Goal: Information Seeking & Learning: Check status

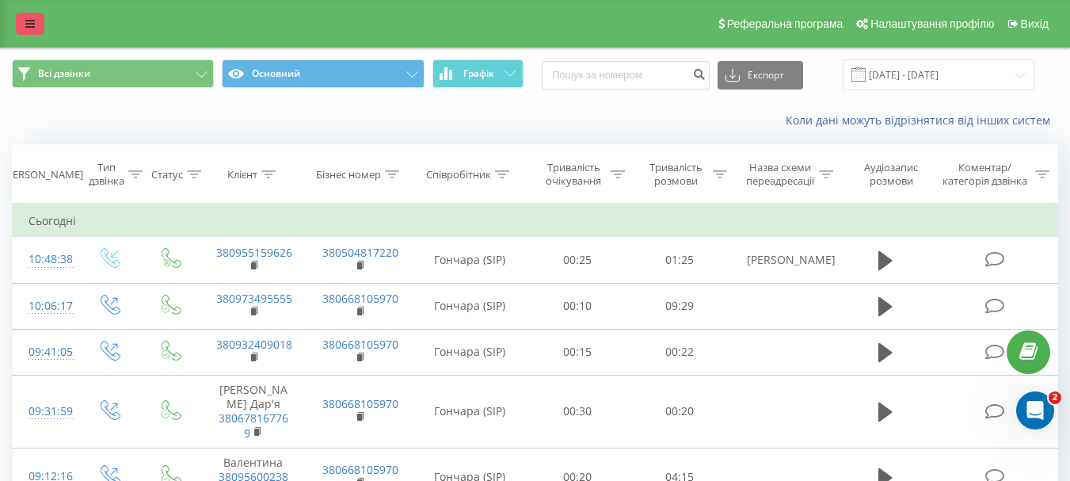
click at [28, 17] on link at bounding box center [30, 24] width 29 height 22
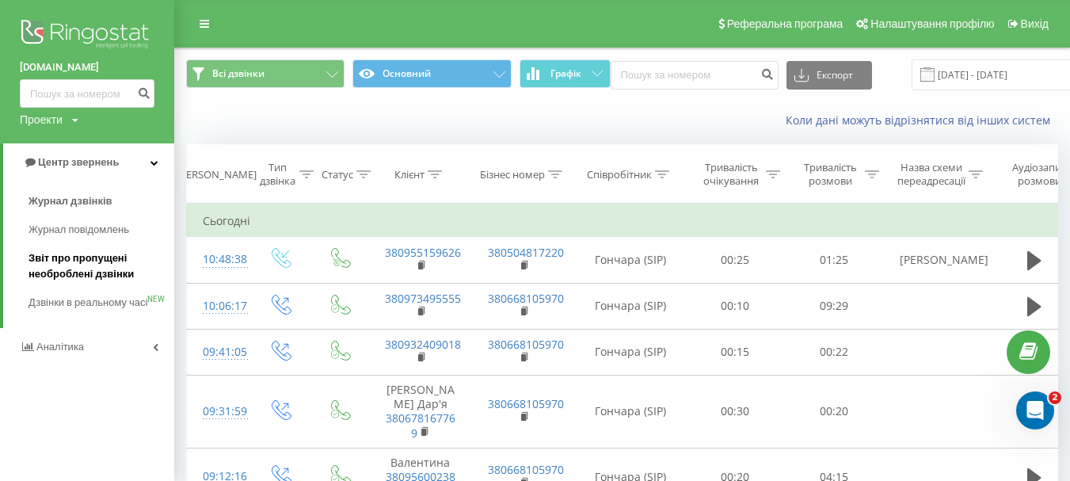
click at [90, 268] on span "Звіт про пропущені необроблені дзвінки" at bounding box center [98, 266] width 138 height 32
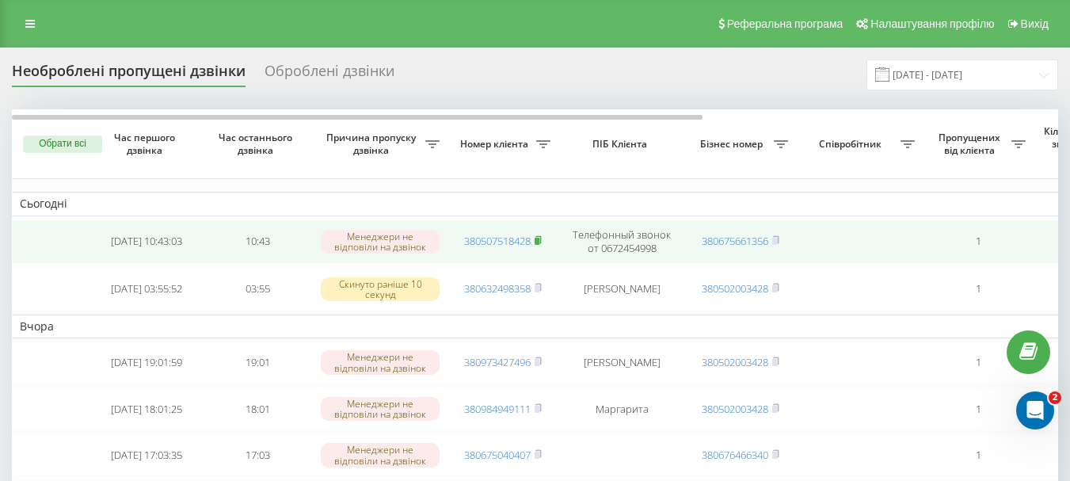
click at [542, 238] on icon at bounding box center [538, 240] width 7 height 10
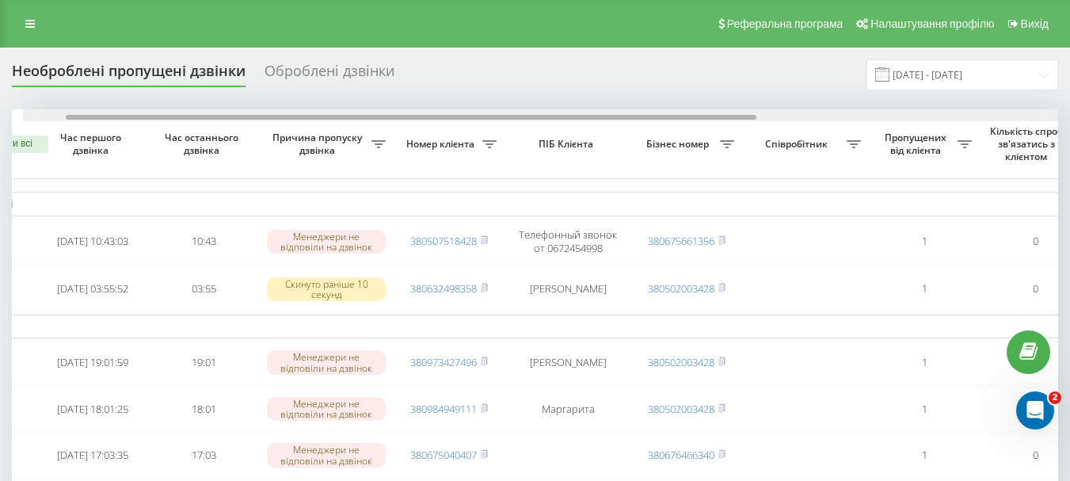
scroll to position [0, 44]
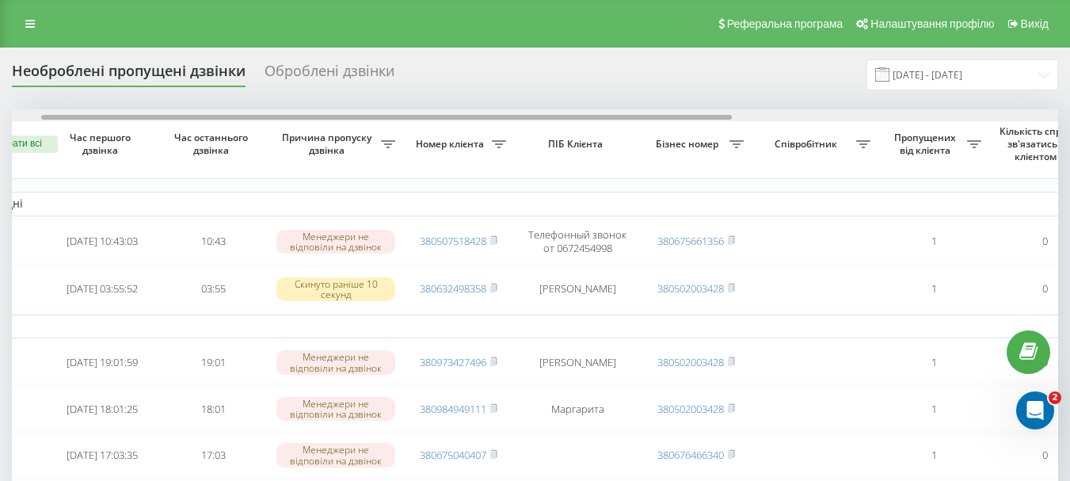
drag, startPoint x: 529, startPoint y: 116, endPoint x: 558, endPoint y: 158, distance: 50.5
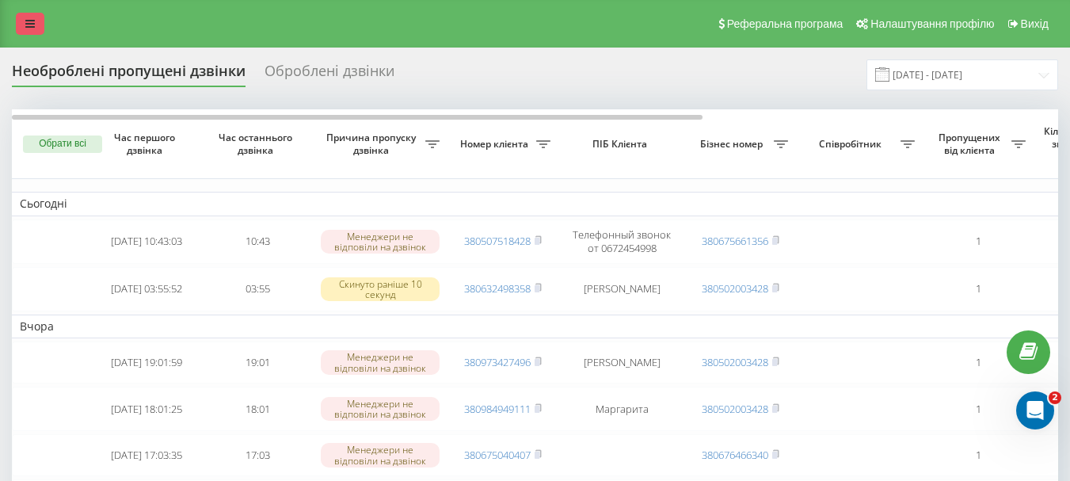
click at [32, 26] on icon at bounding box center [30, 23] width 10 height 11
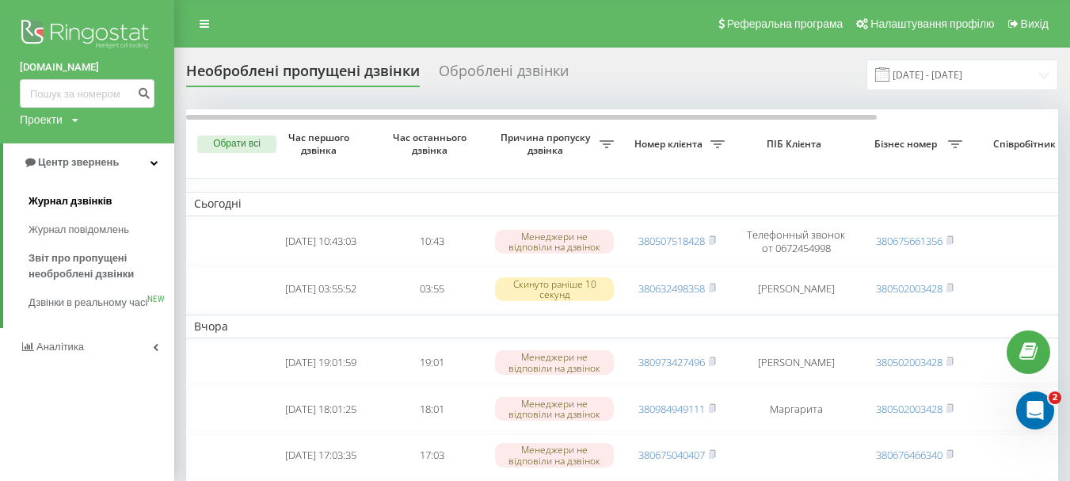
click at [80, 206] on span "Журнал дзвінків" at bounding box center [71, 201] width 84 height 16
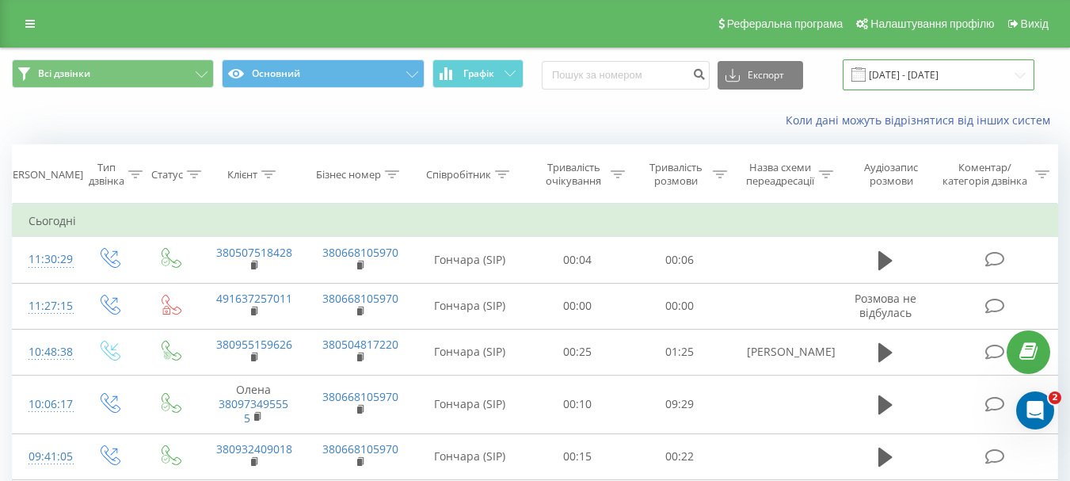
click at [974, 76] on input "[DATE] - [DATE]" at bounding box center [939, 74] width 192 height 31
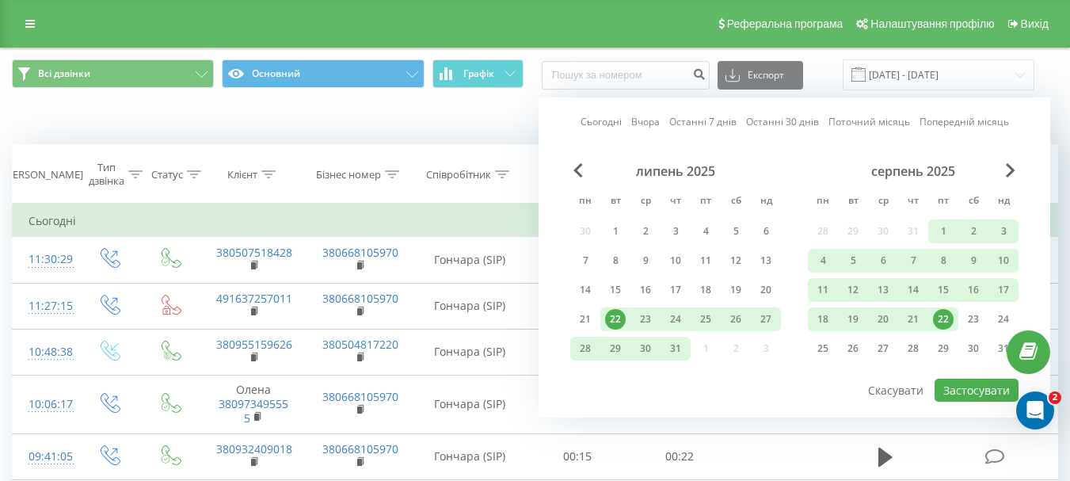
click at [942, 318] on div "22" at bounding box center [943, 319] width 21 height 21
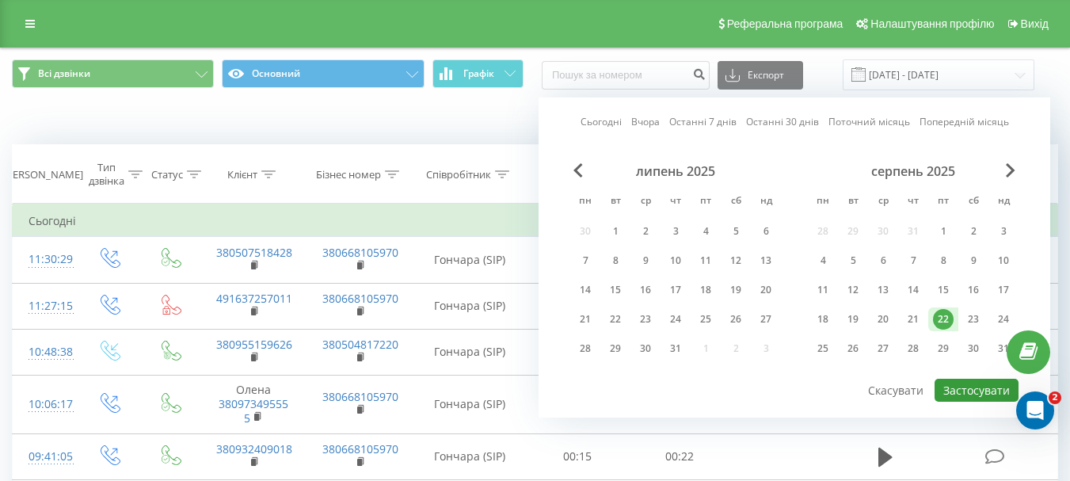
click at [957, 387] on button "Застосувати" at bounding box center [976, 390] width 84 height 23
type input "[DATE] - [DATE]"
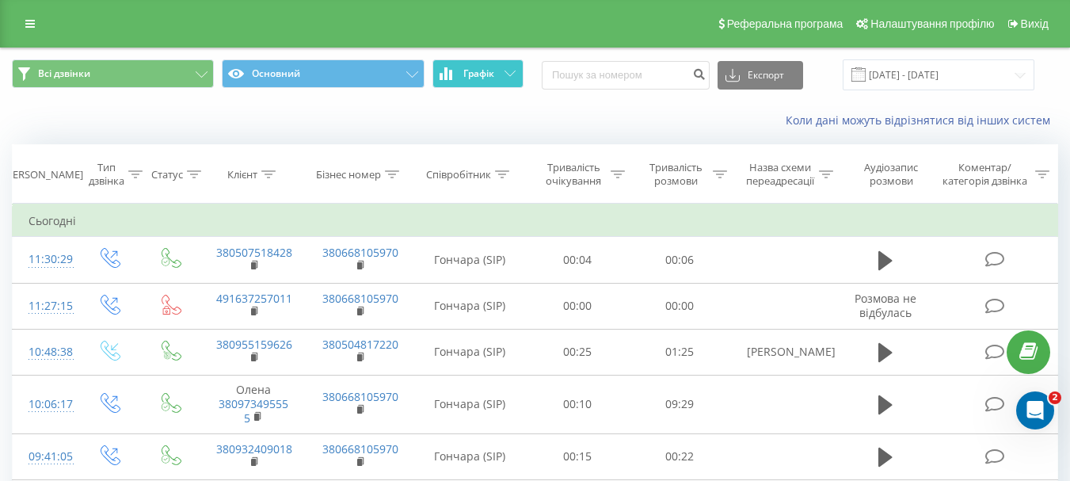
click at [495, 74] on button "Графік" at bounding box center [477, 73] width 91 height 29
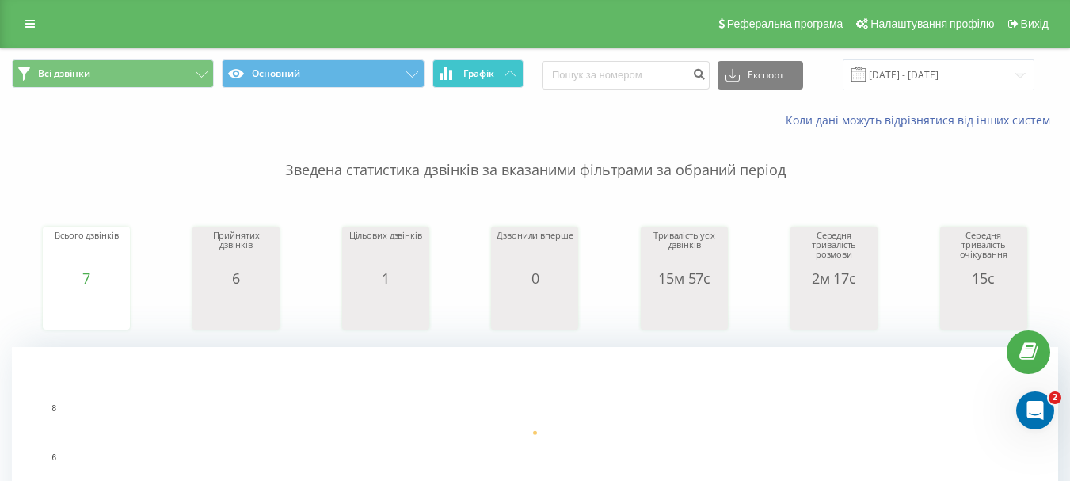
click at [495, 74] on button "Графік" at bounding box center [477, 73] width 91 height 29
